Goal: Information Seeking & Learning: Learn about a topic

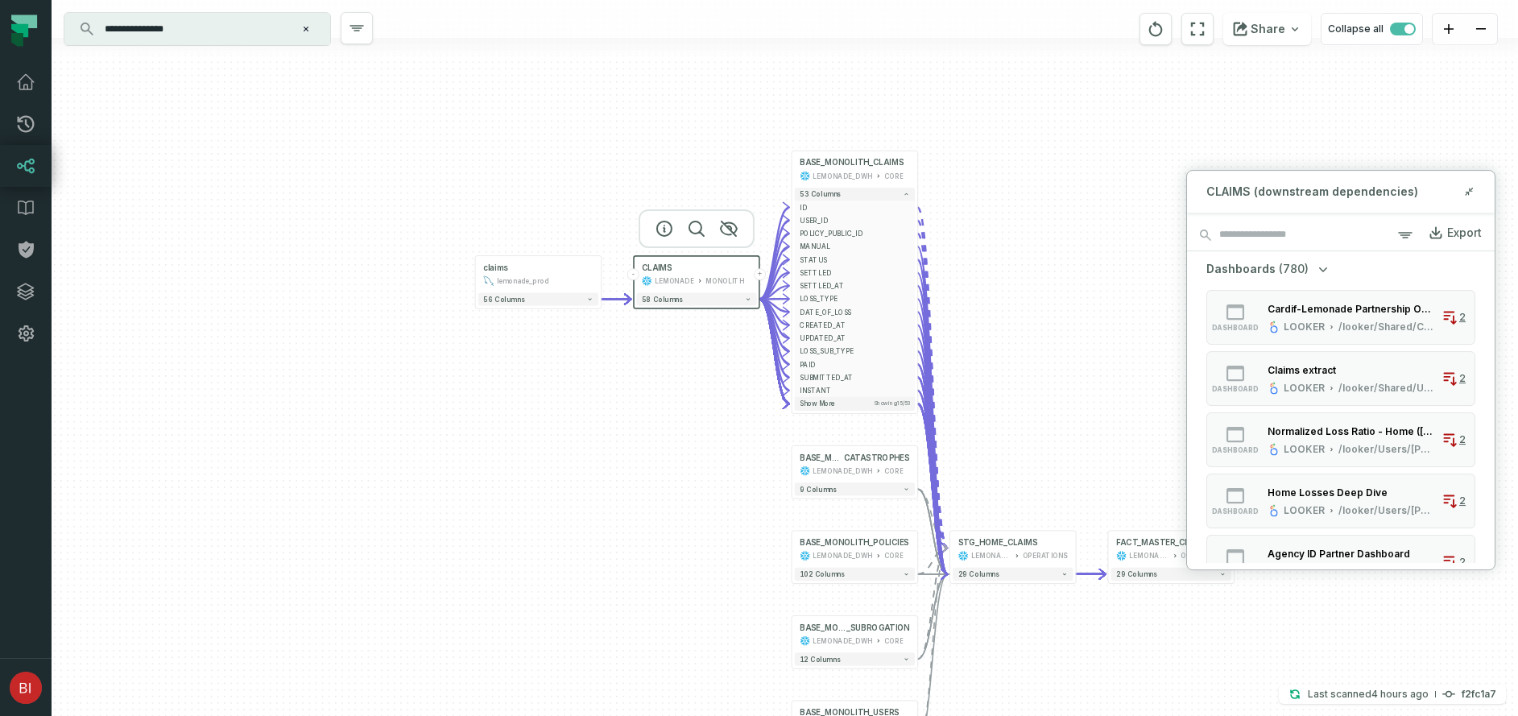
click at [629, 342] on div "claims lemonade_prod - 56 columns - CLAIMS LEMONADE MONOLITH + 58 columns - BAS…" at bounding box center [785, 358] width 1466 height 716
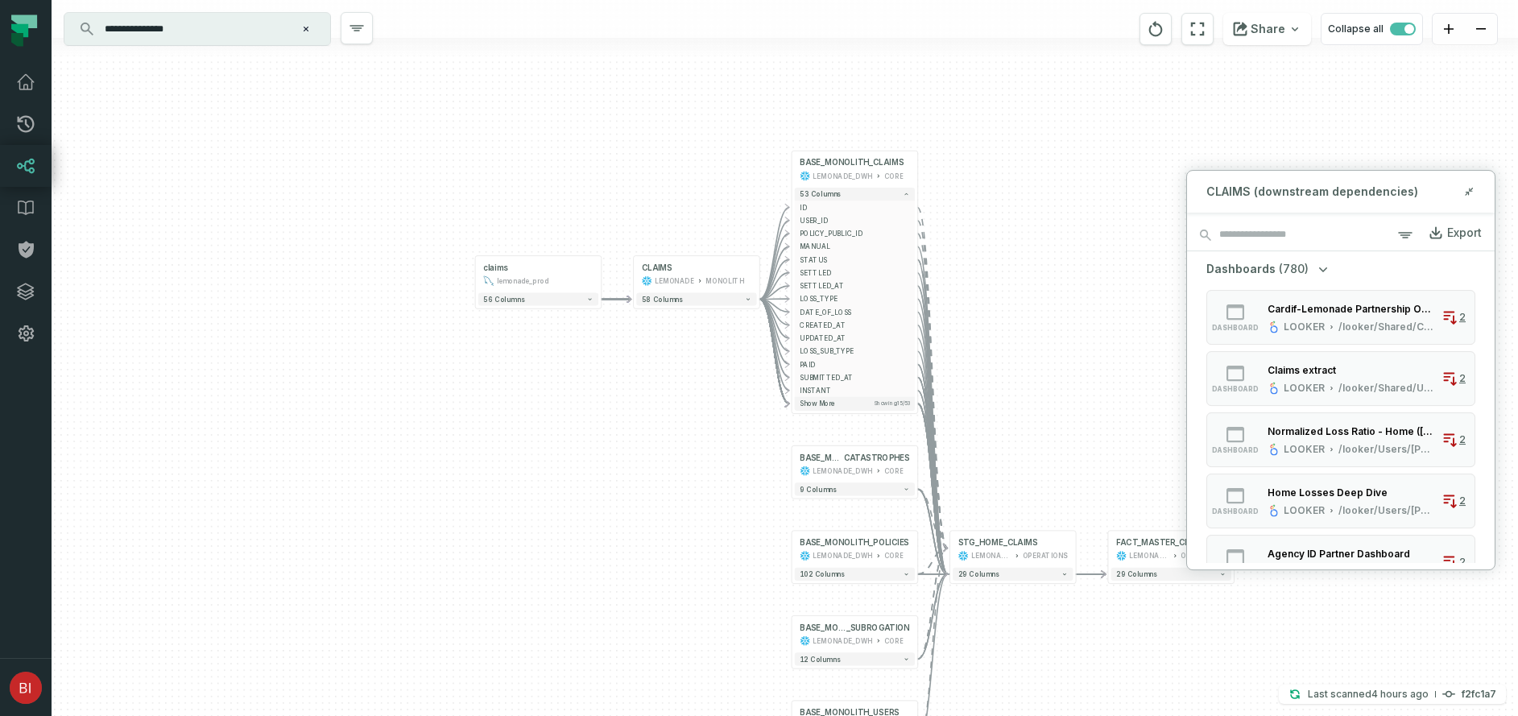
click at [629, 342] on div "claims lemonade_prod - 56 columns - CLAIMS LEMONADE MONOLITH + 58 columns - BAS…" at bounding box center [785, 358] width 1466 height 716
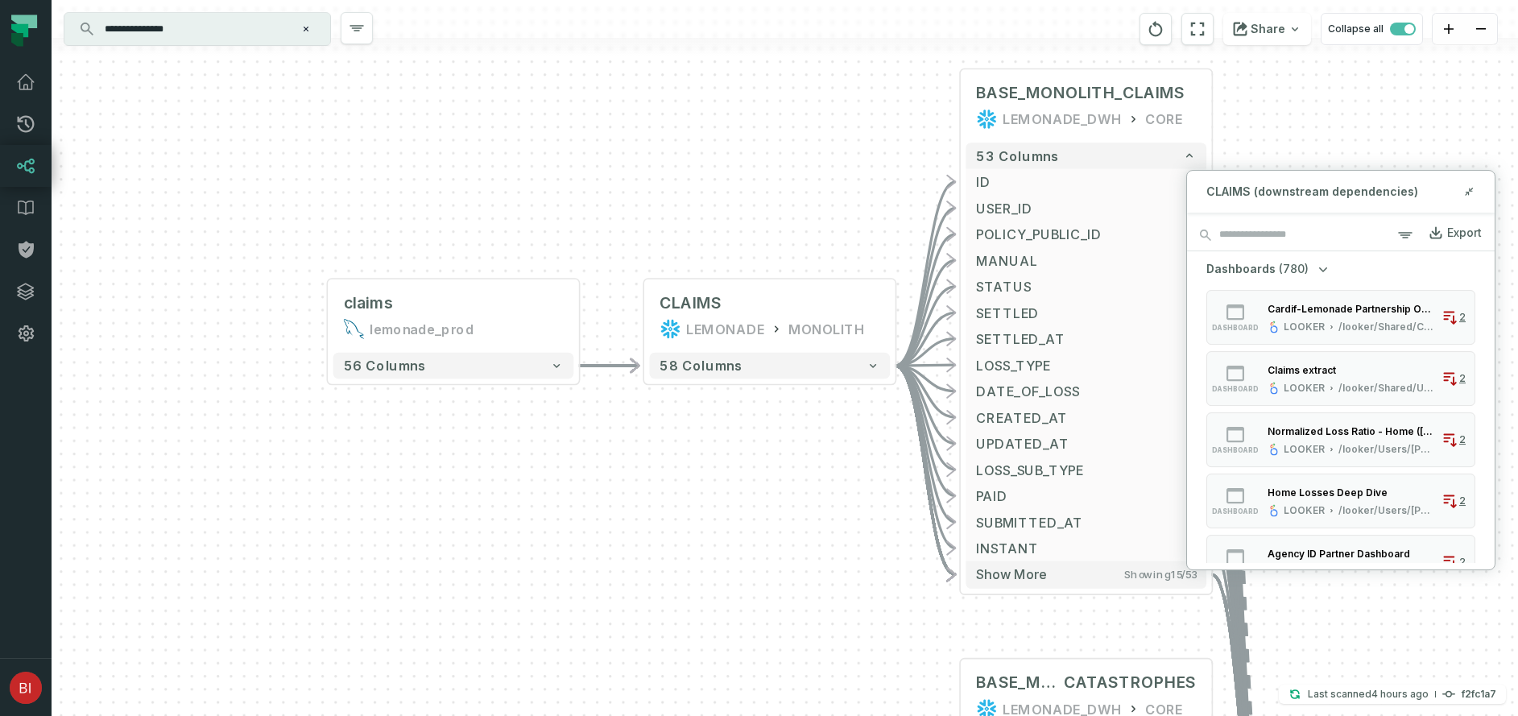
drag, startPoint x: 689, startPoint y: 126, endPoint x: 699, endPoint y: 268, distance: 142.1
click at [701, 269] on div "claims lemonade_prod - 56 columns - CLAIMS LEMONADE MONOLITH + 58 columns - BAS…" at bounding box center [785, 358] width 1466 height 716
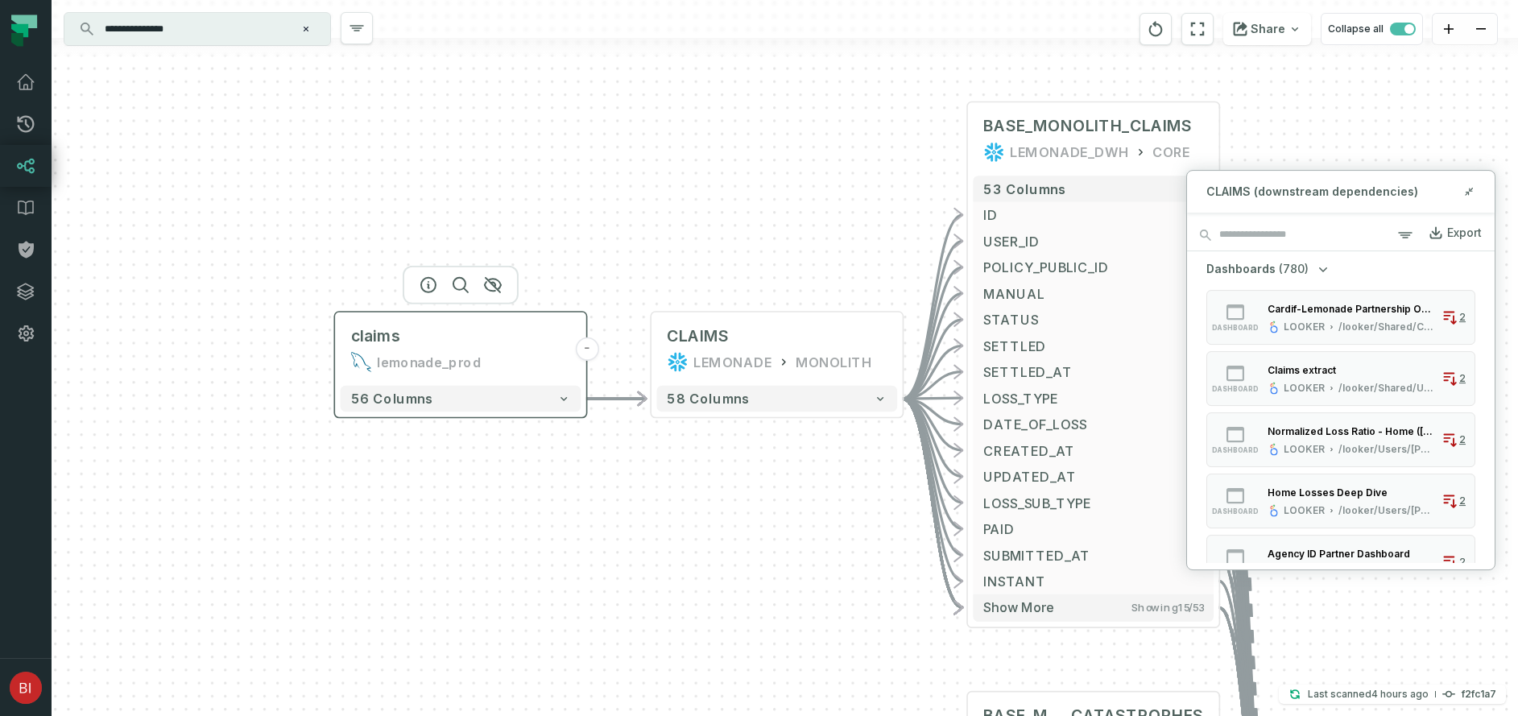
click at [525, 372] on div "claims lemonade_prod" at bounding box center [461, 348] width 241 height 63
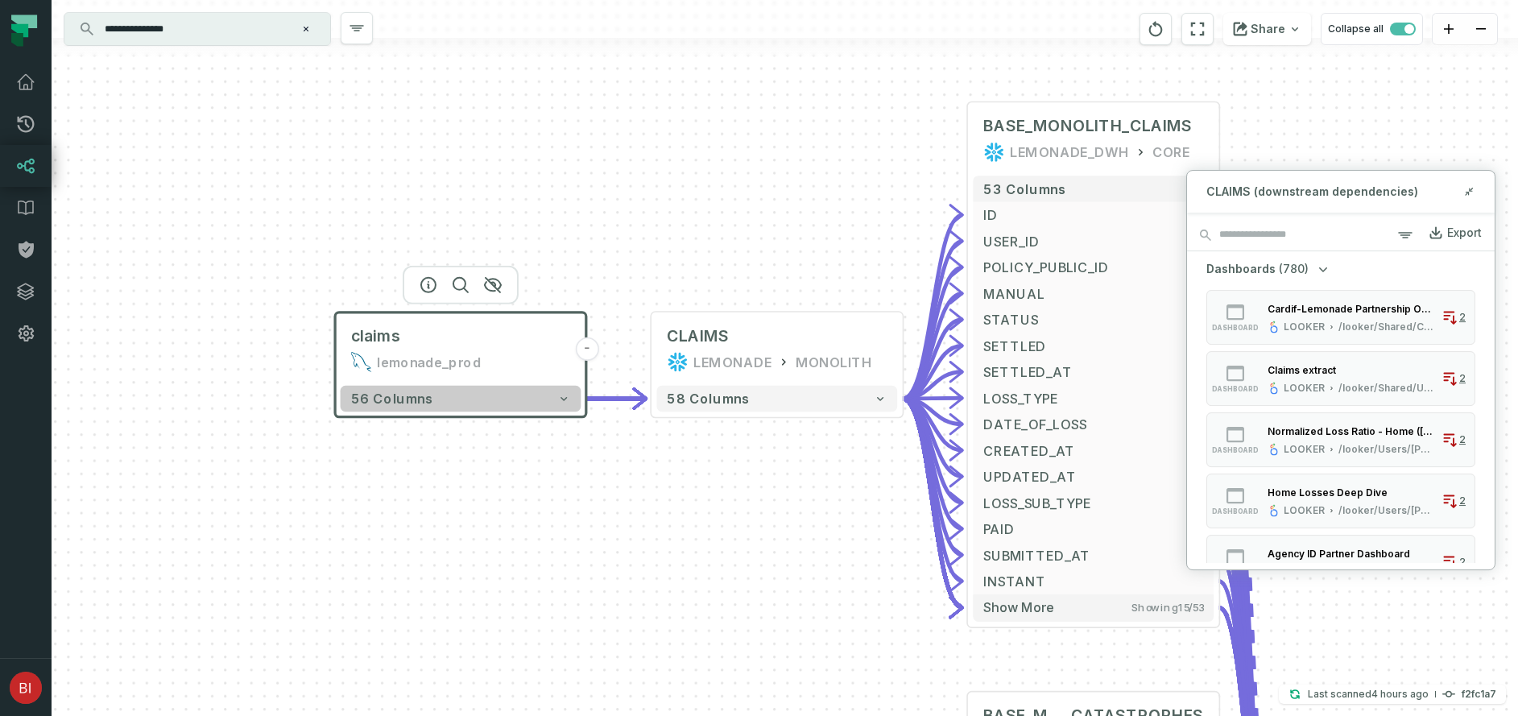
click at [537, 399] on button "56 columns" at bounding box center [461, 399] width 241 height 26
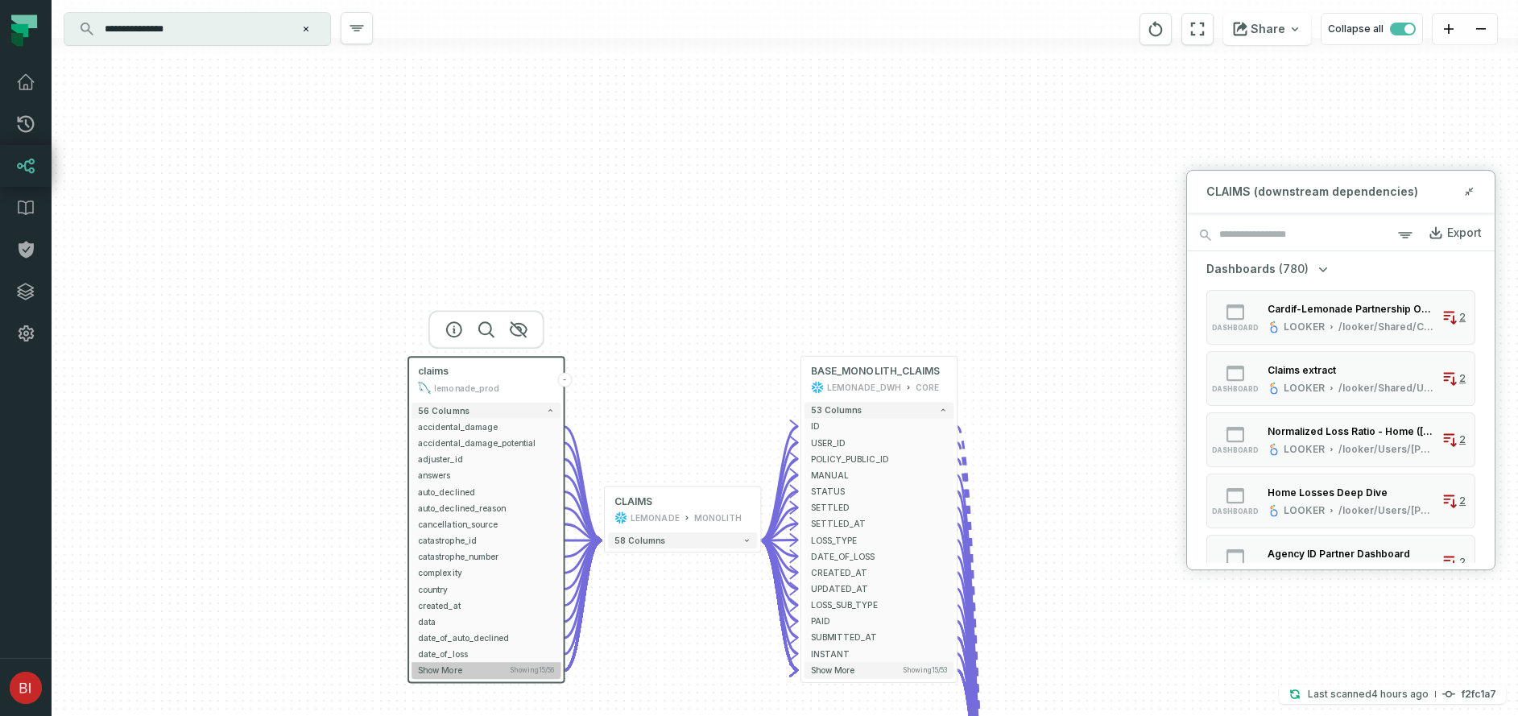
click at [446, 669] on span "Show more" at bounding box center [439, 670] width 43 height 10
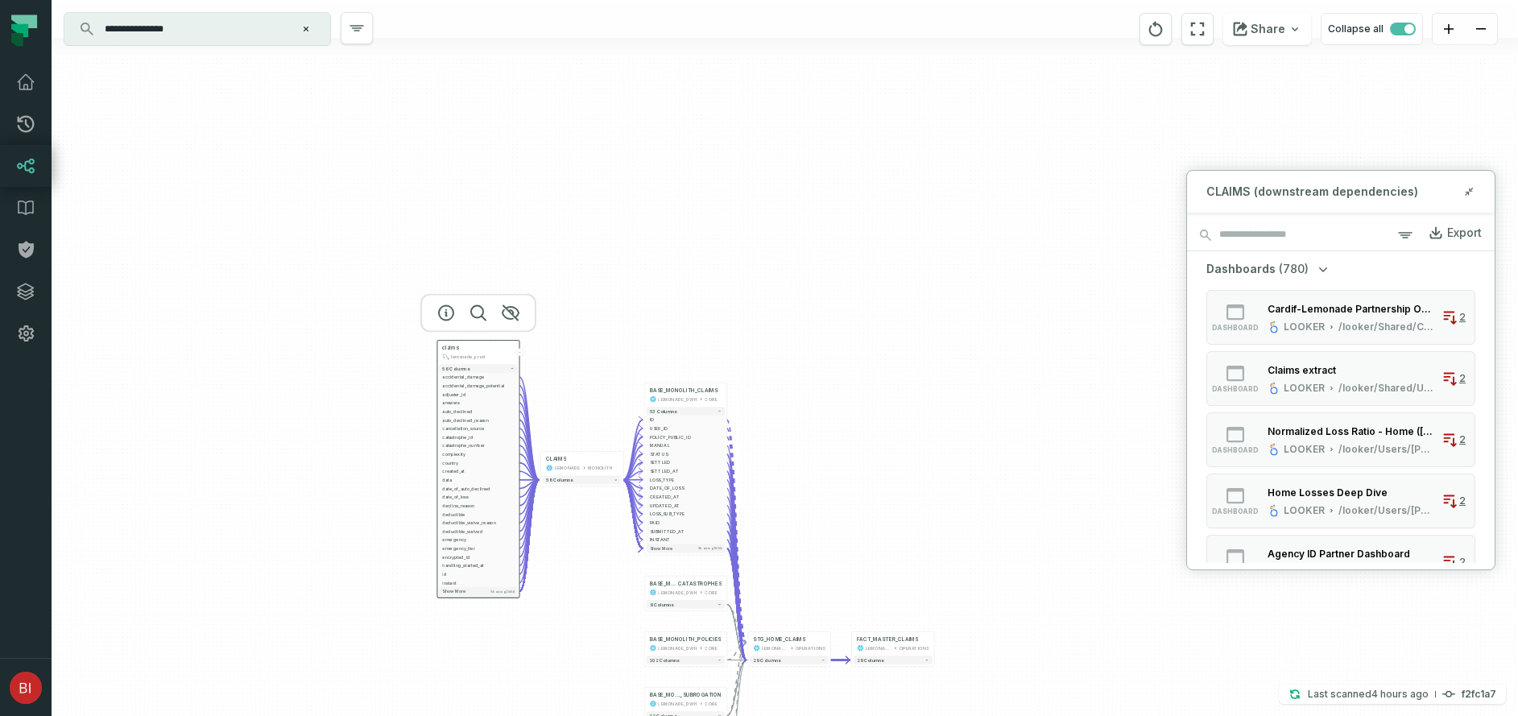
drag, startPoint x: 412, startPoint y: 675, endPoint x: 412, endPoint y: 424, distance: 250.5
click at [412, 422] on div "claims lemonade_prod - 56 columns accidental_damage - accidental_damage_potenti…" at bounding box center [785, 358] width 1466 height 716
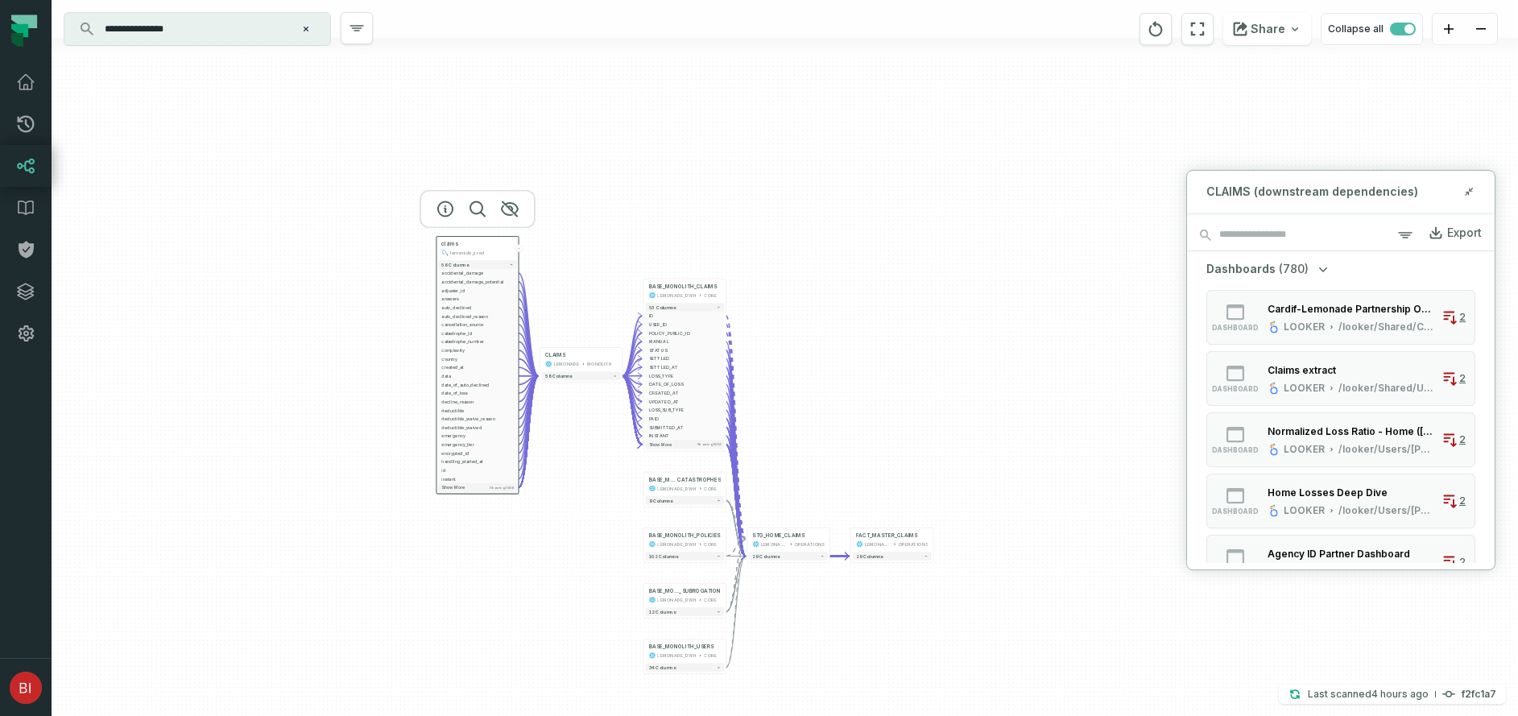
click at [412, 424] on div "claims lemonade_prod - 56 columns accidental_damage - accidental_damage_potenti…" at bounding box center [785, 358] width 1466 height 716
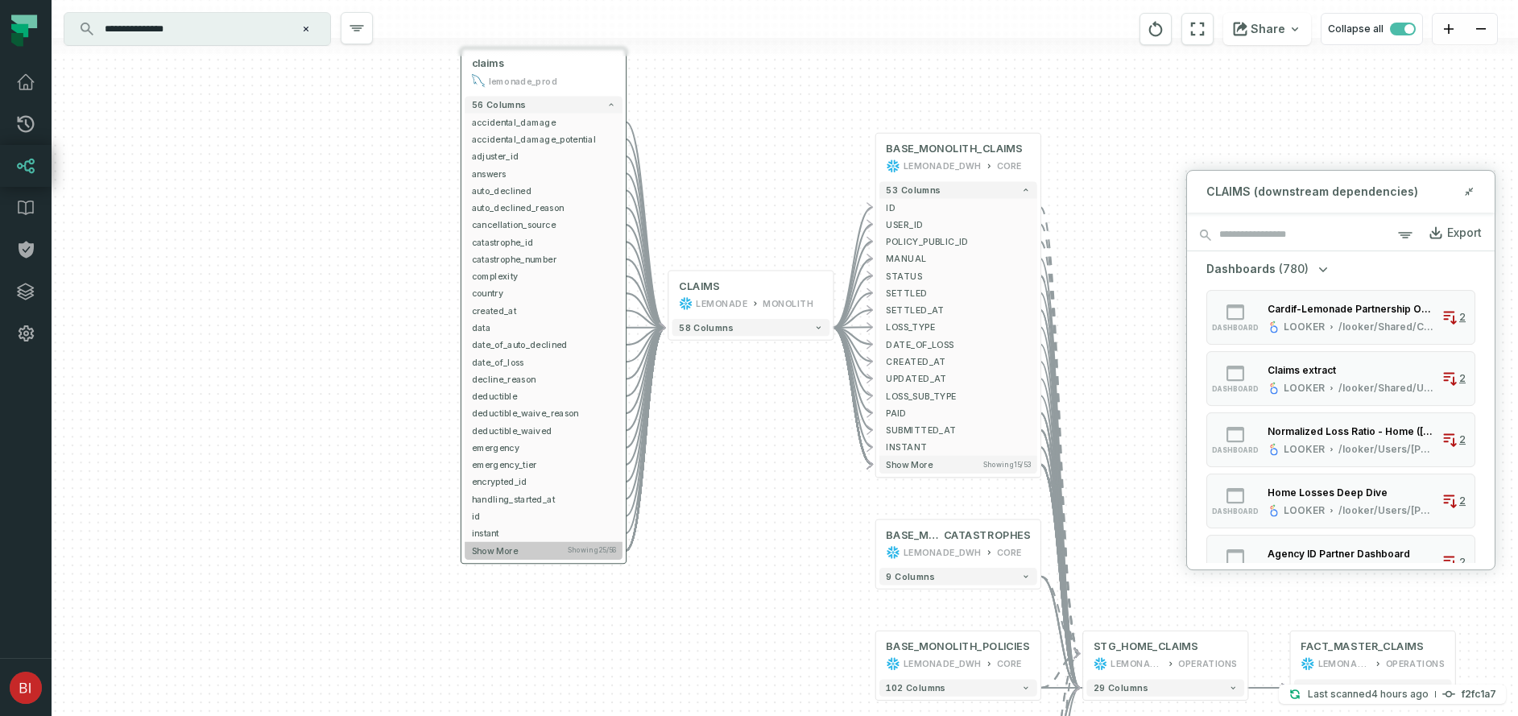
click at [515, 556] on button "Show more Showing 25 / 56" at bounding box center [544, 551] width 158 height 18
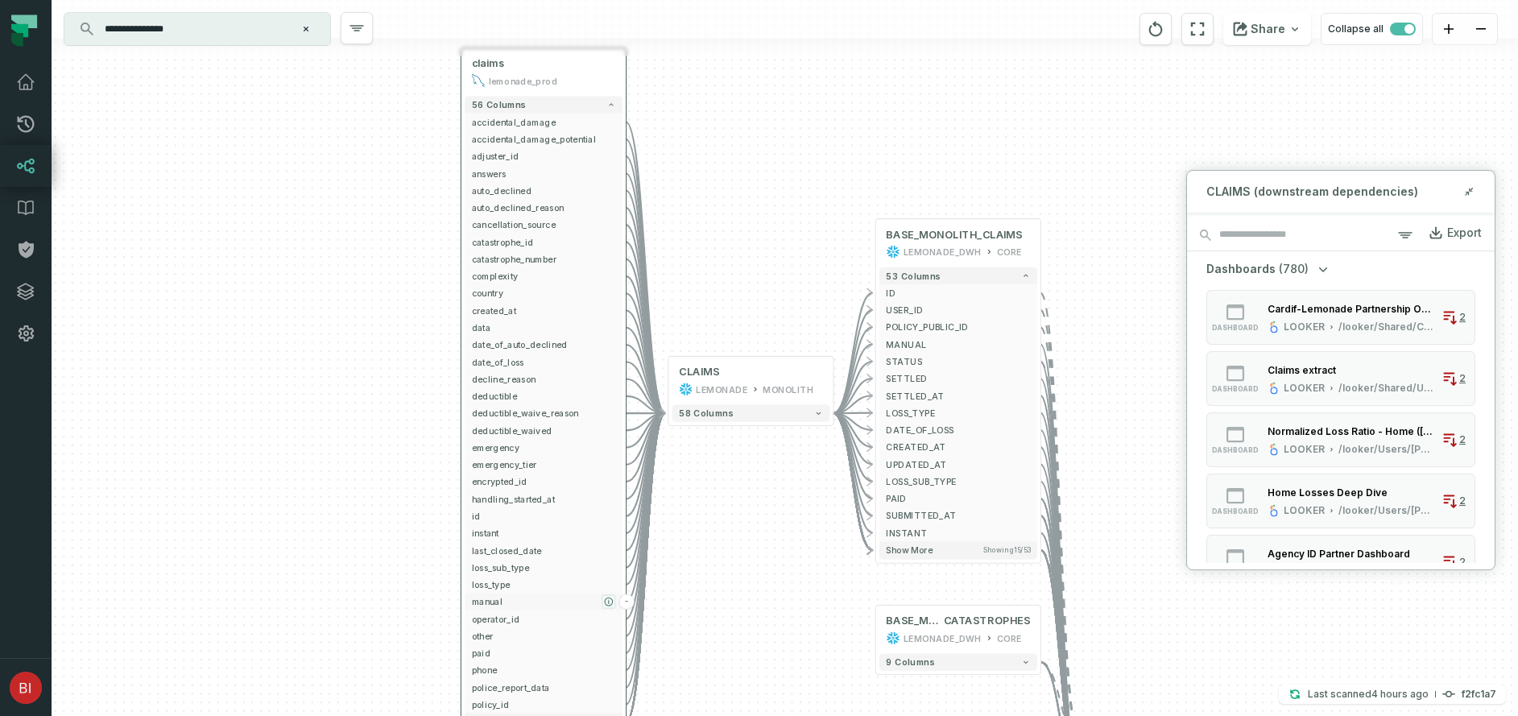
click at [611, 599] on icon "button" at bounding box center [609, 602] width 8 height 8
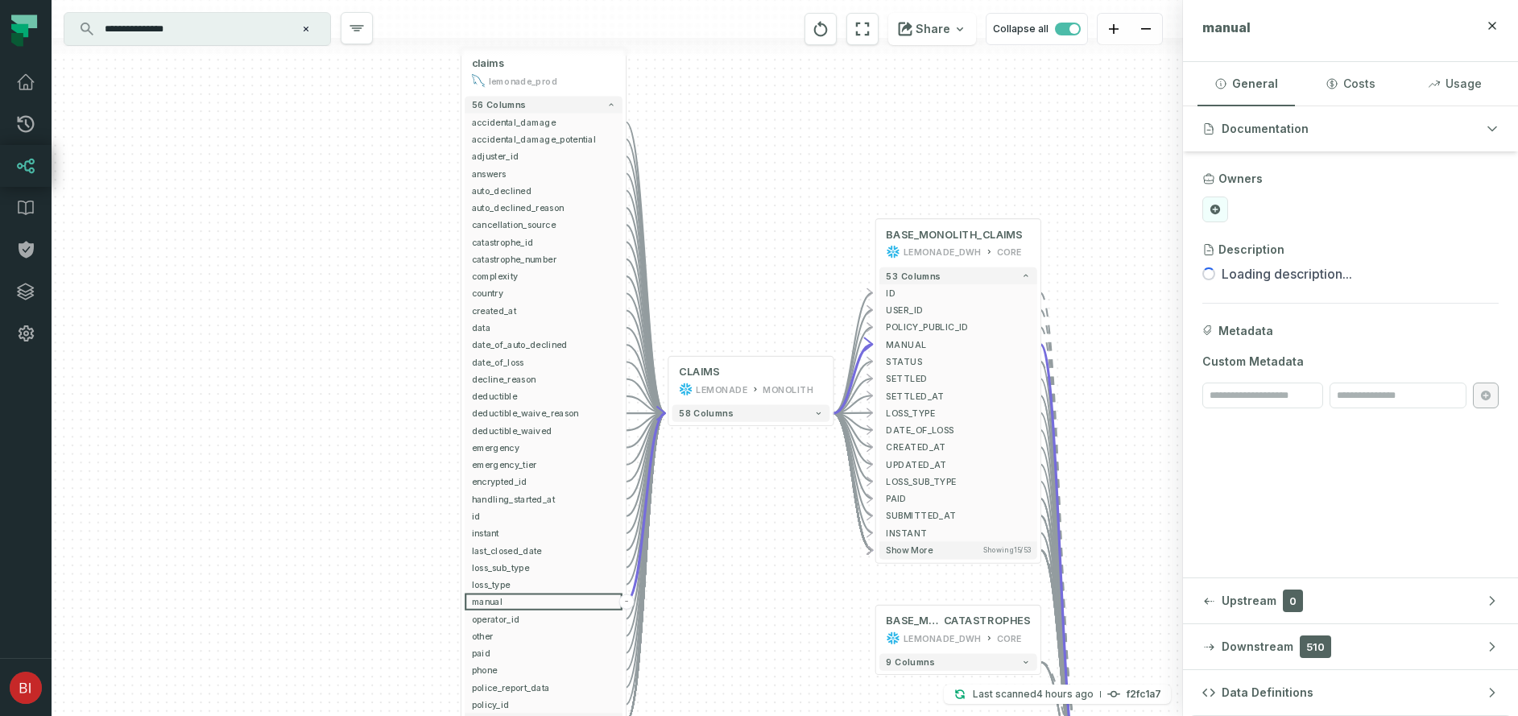
click at [1215, 200] on button at bounding box center [1215, 209] width 26 height 26
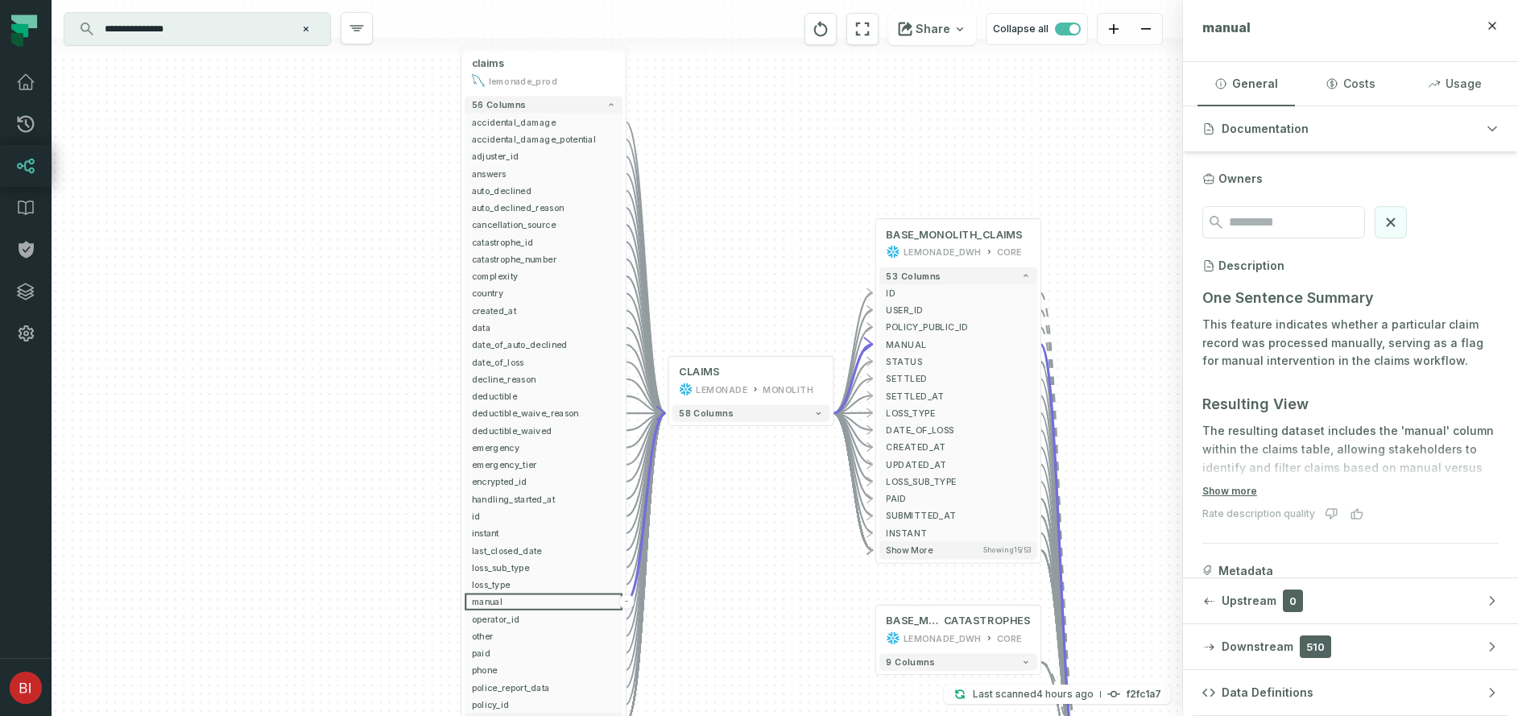
click at [1400, 215] on icon at bounding box center [1391, 222] width 18 height 18
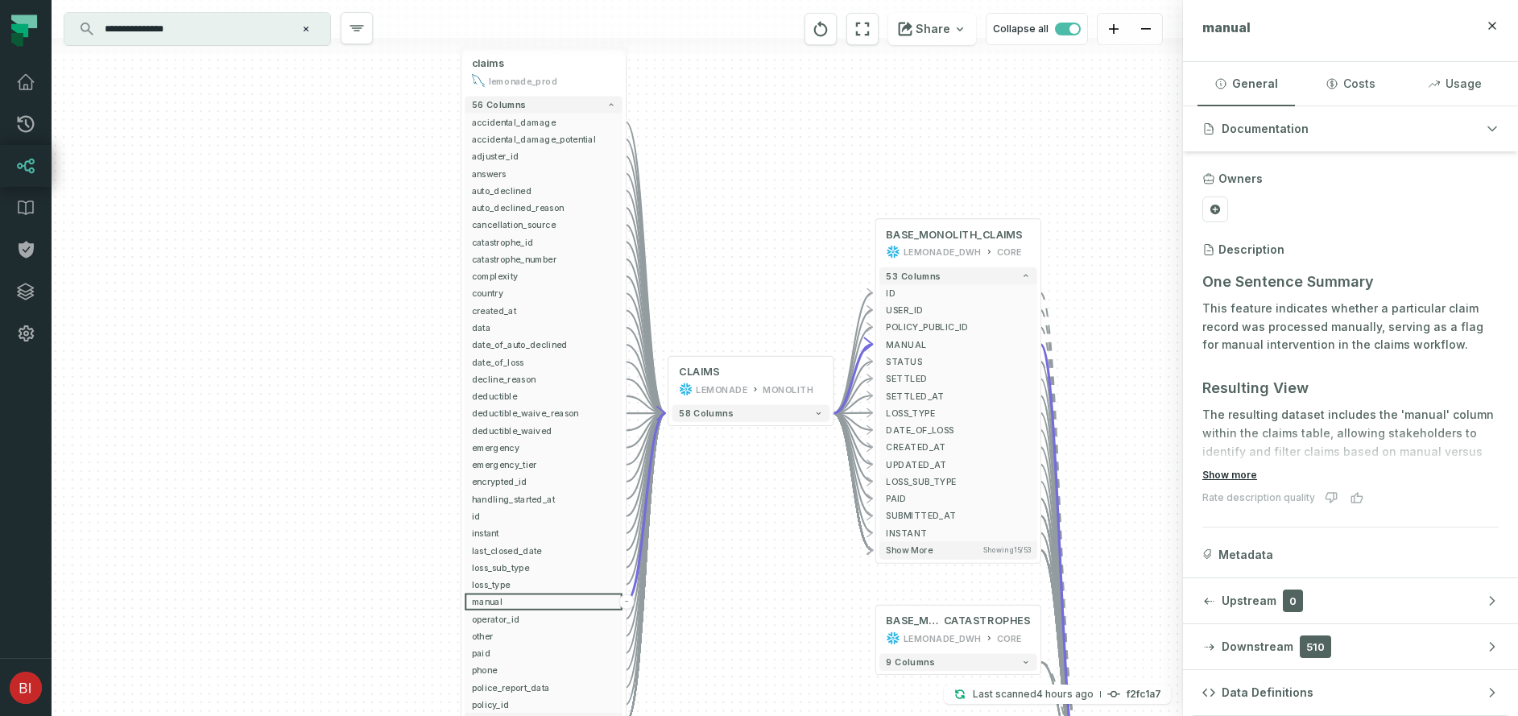
click at [1251, 477] on button "Show more" at bounding box center [1229, 475] width 55 height 13
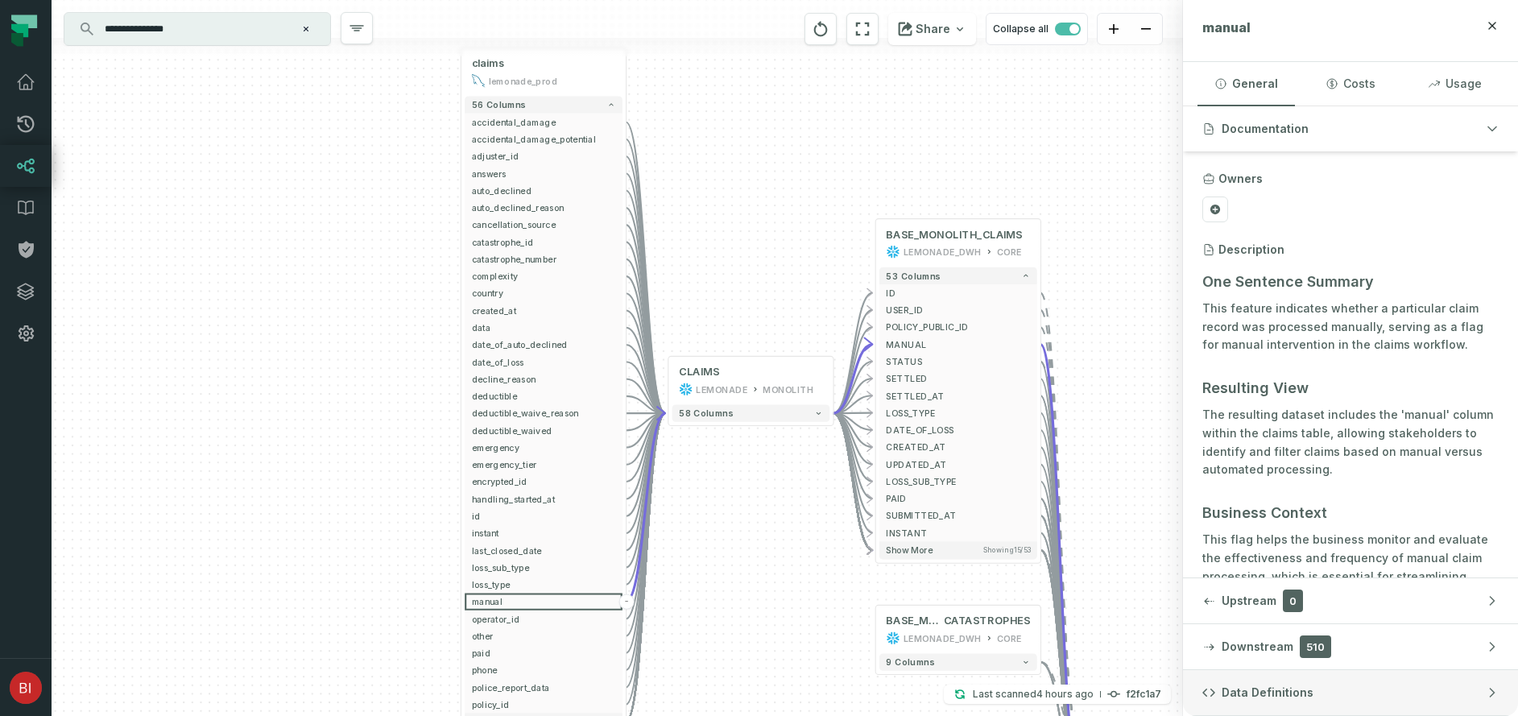
click at [1345, 686] on button "Data Definitions" at bounding box center [1350, 692] width 335 height 45
